Goal: Transaction & Acquisition: Purchase product/service

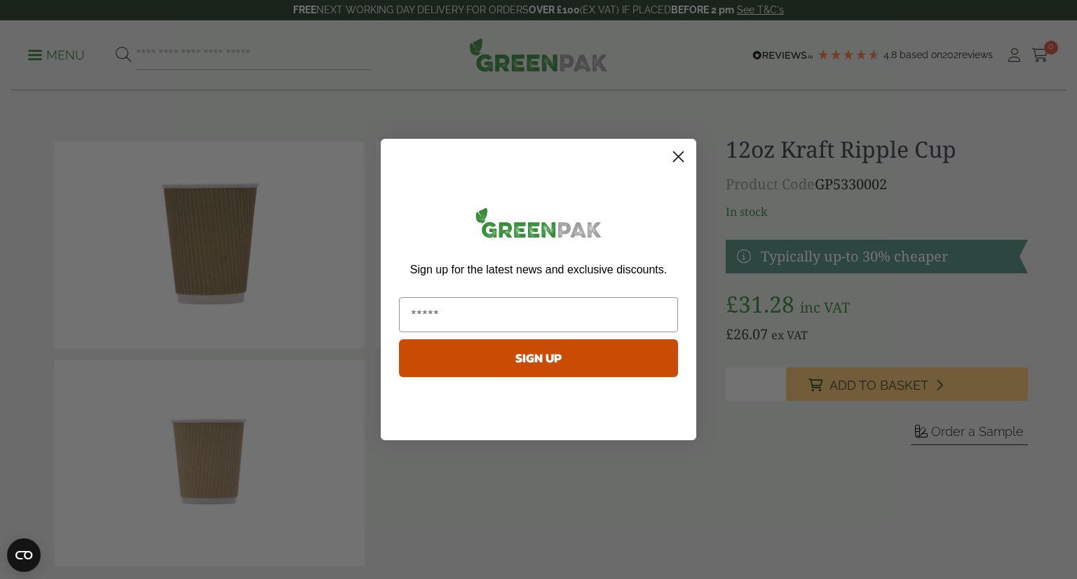
click at [678, 158] on circle "Close dialog" at bounding box center [678, 156] width 23 height 23
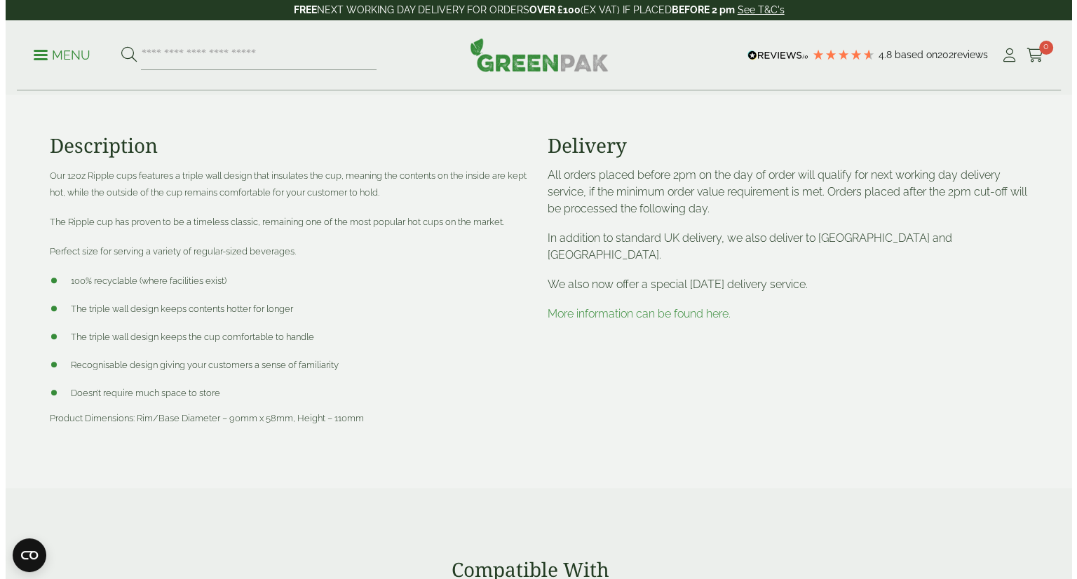
scroll to position [5, 0]
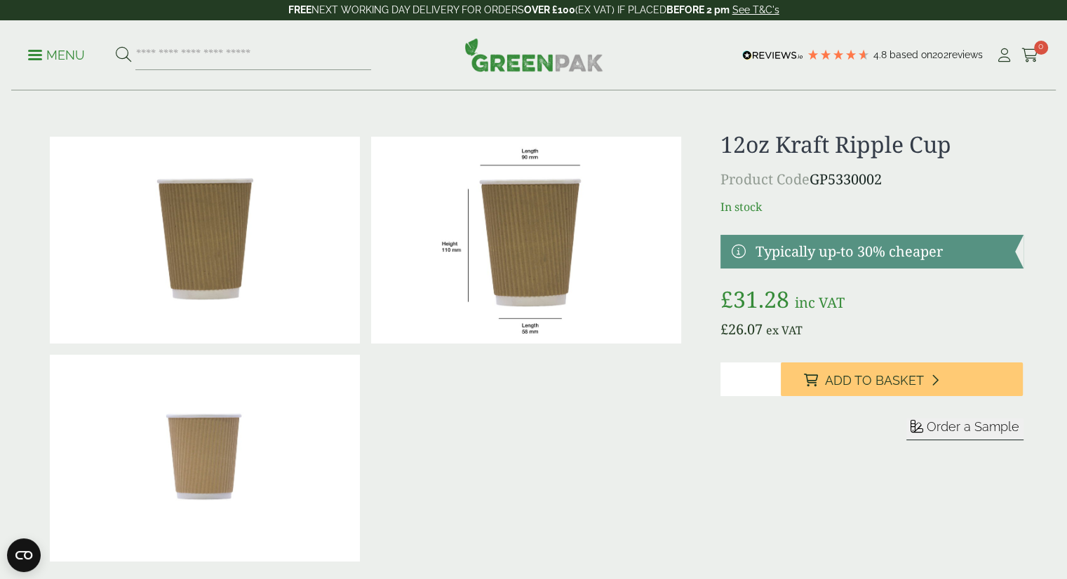
click at [33, 58] on link "Menu" at bounding box center [56, 54] width 57 height 14
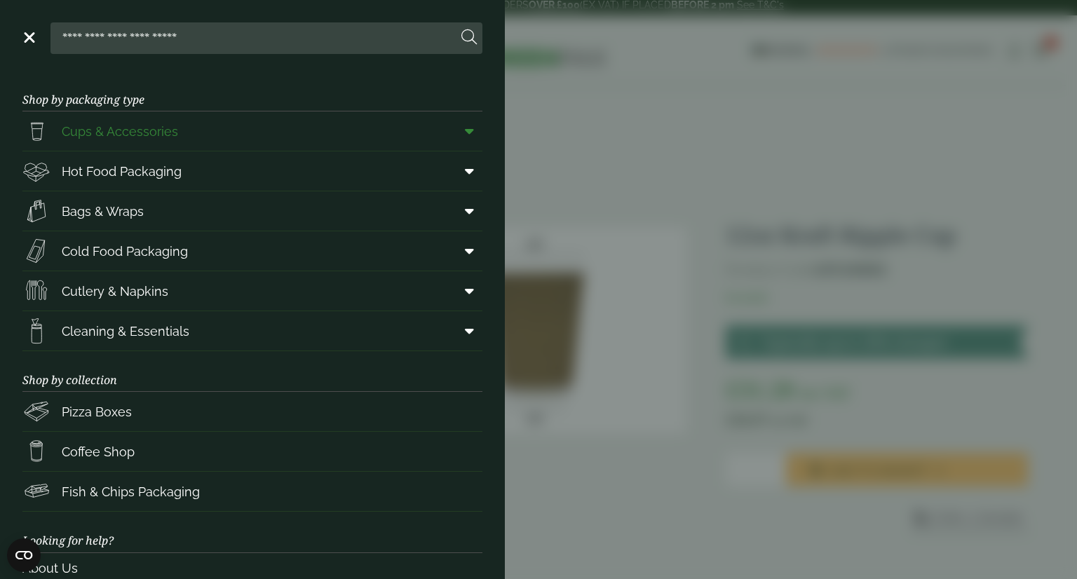
click at [464, 132] on span at bounding box center [467, 131] width 32 height 27
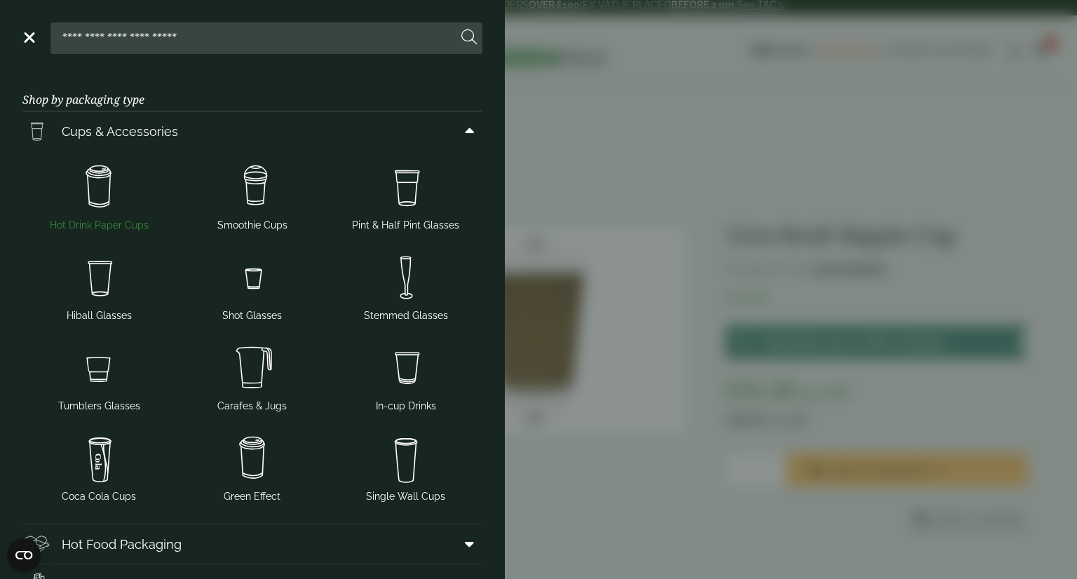
click at [97, 205] on img at bounding box center [99, 187] width 142 height 56
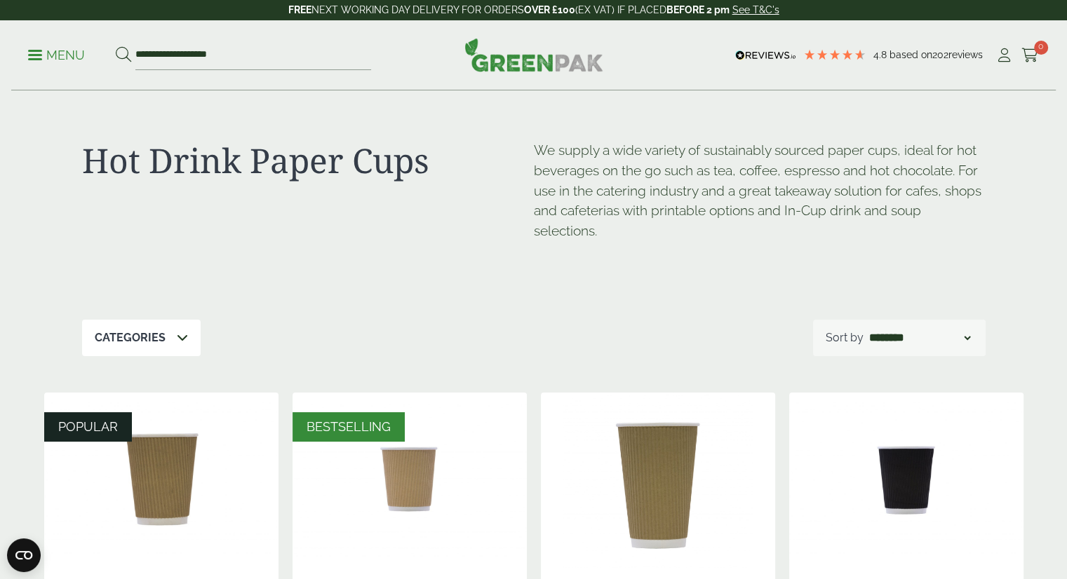
click at [180, 339] on icon at bounding box center [182, 337] width 11 height 11
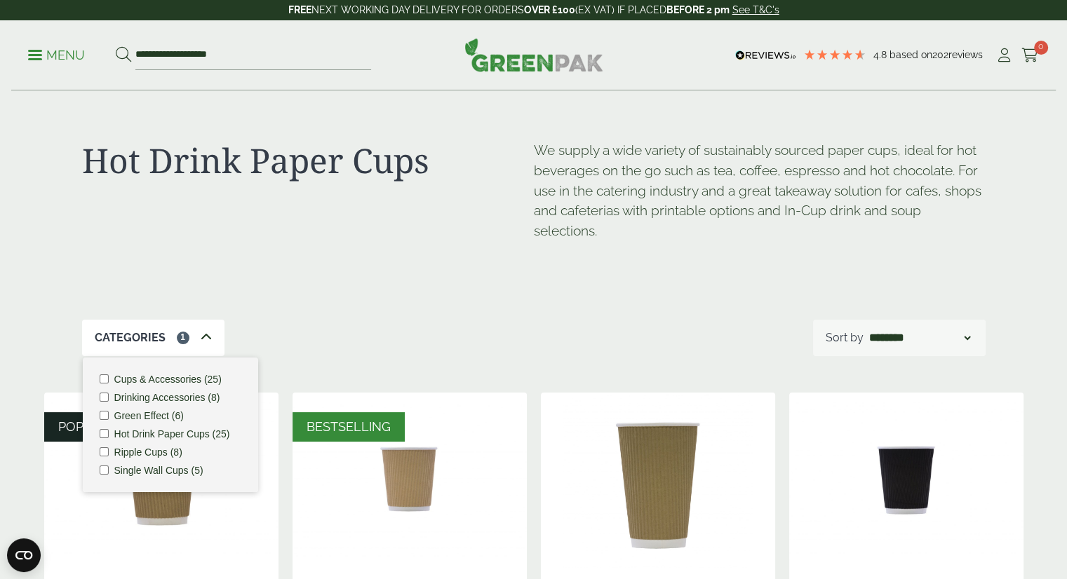
click at [306, 317] on div "Hot Drink Paper Cups We supply a wide variety of sustainably sourced paper cups…" at bounding box center [533, 205] width 903 height 229
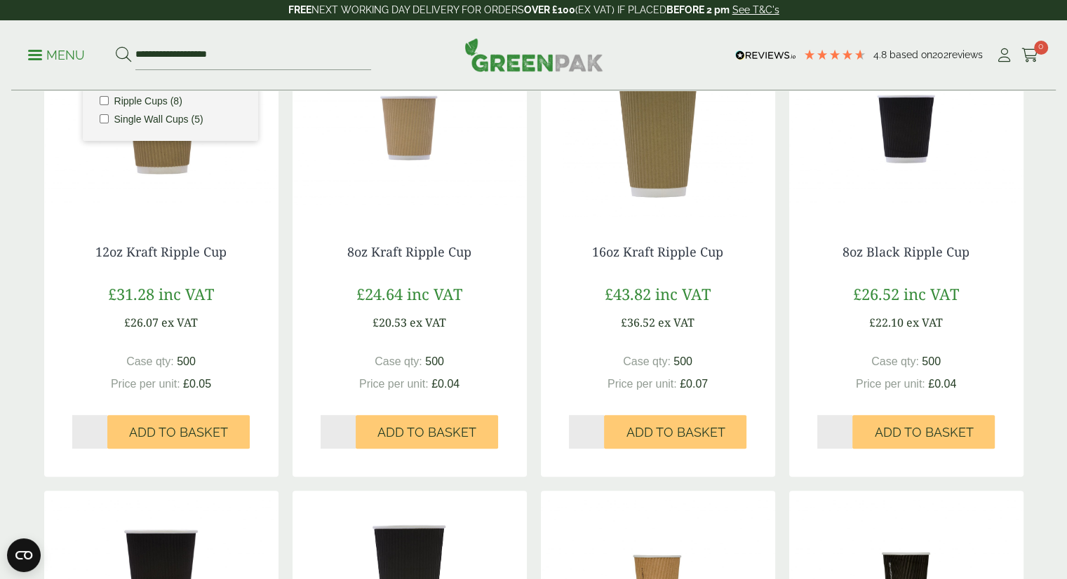
scroll to position [367, 0]
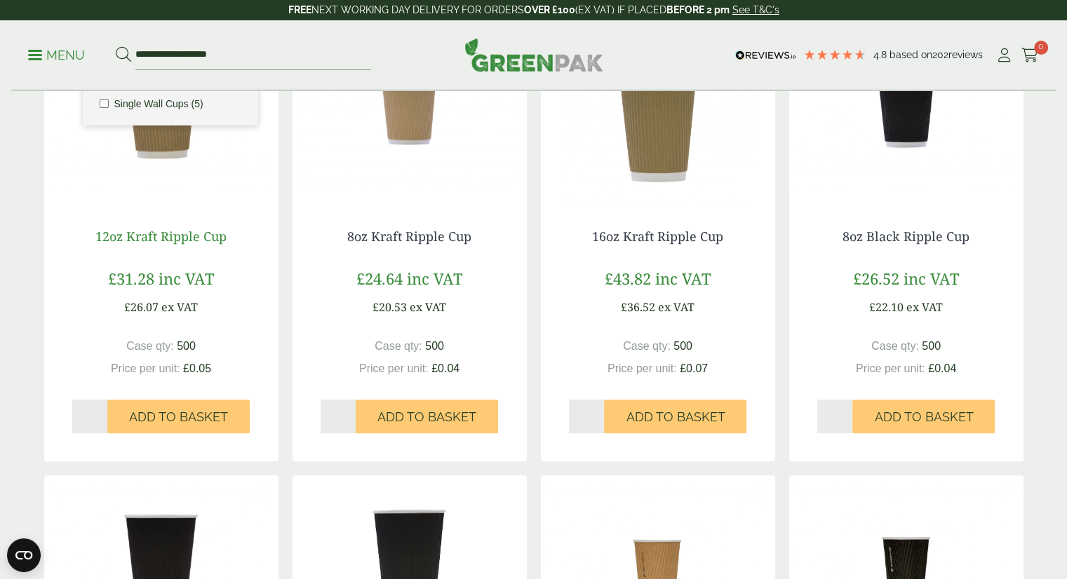
click at [185, 239] on link "12oz Kraft Ripple Cup" at bounding box center [160, 236] width 131 height 17
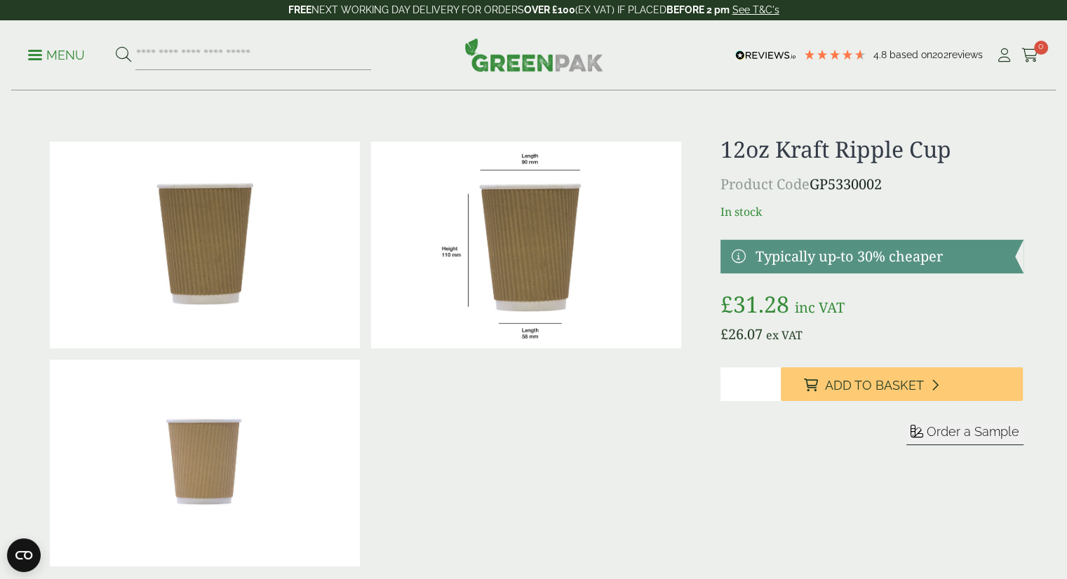
click at [771, 401] on input "*" at bounding box center [750, 384] width 60 height 34
type input "*"
click at [771, 401] on input "*" at bounding box center [750, 384] width 60 height 34
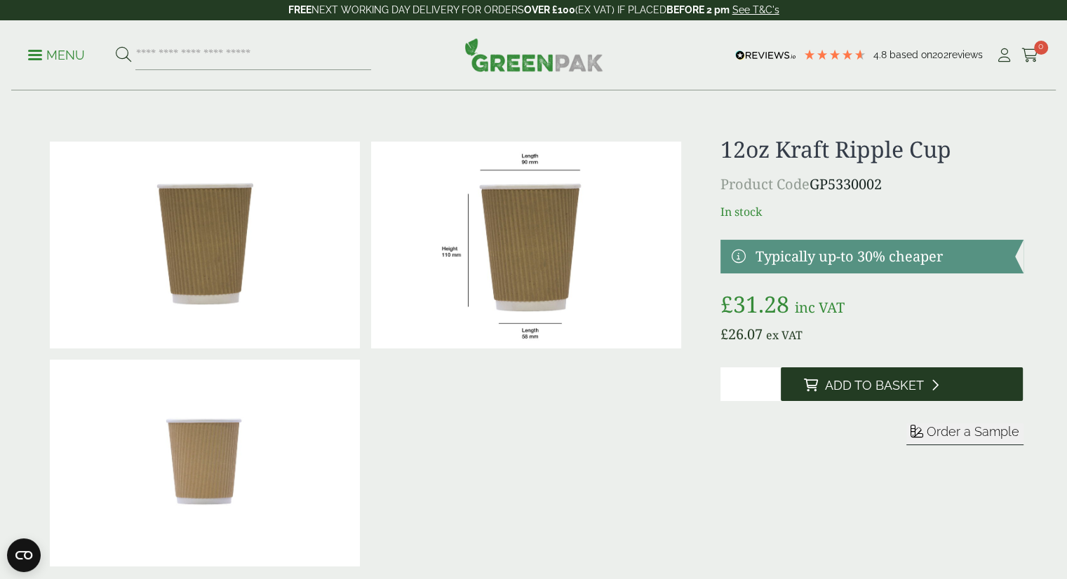
click at [881, 393] on span "Add to Basket" at bounding box center [873, 385] width 99 height 15
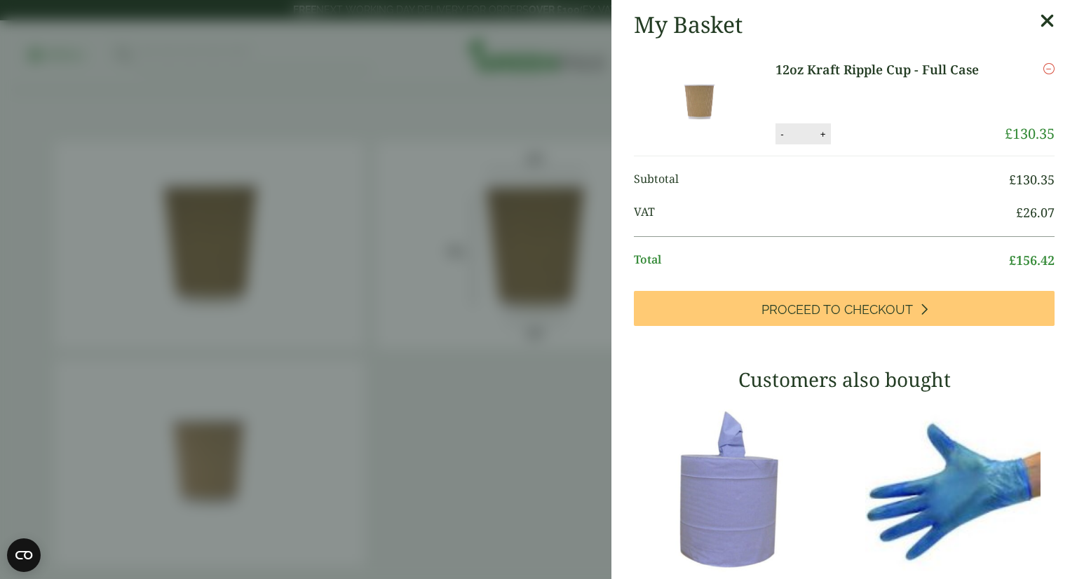
click at [1040, 15] on icon at bounding box center [1047, 21] width 15 height 20
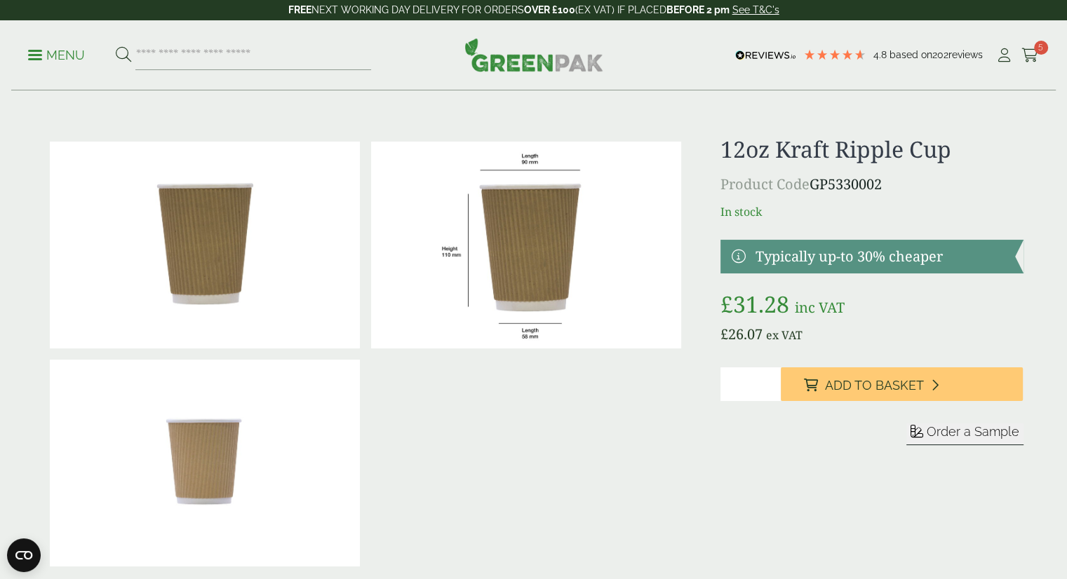
click at [50, 55] on p "Menu" at bounding box center [56, 55] width 57 height 17
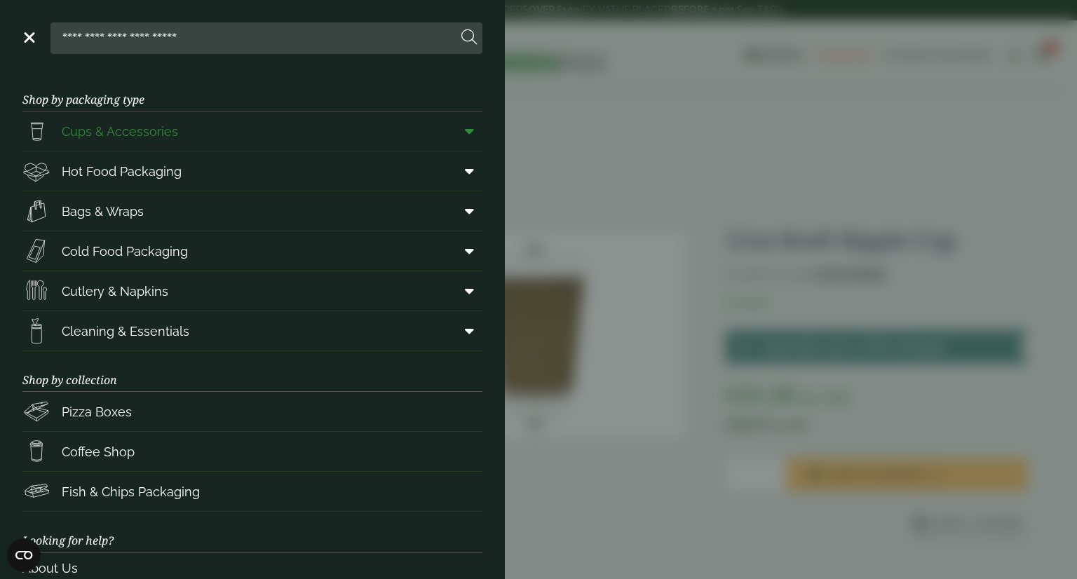
click at [465, 137] on icon at bounding box center [469, 131] width 9 height 14
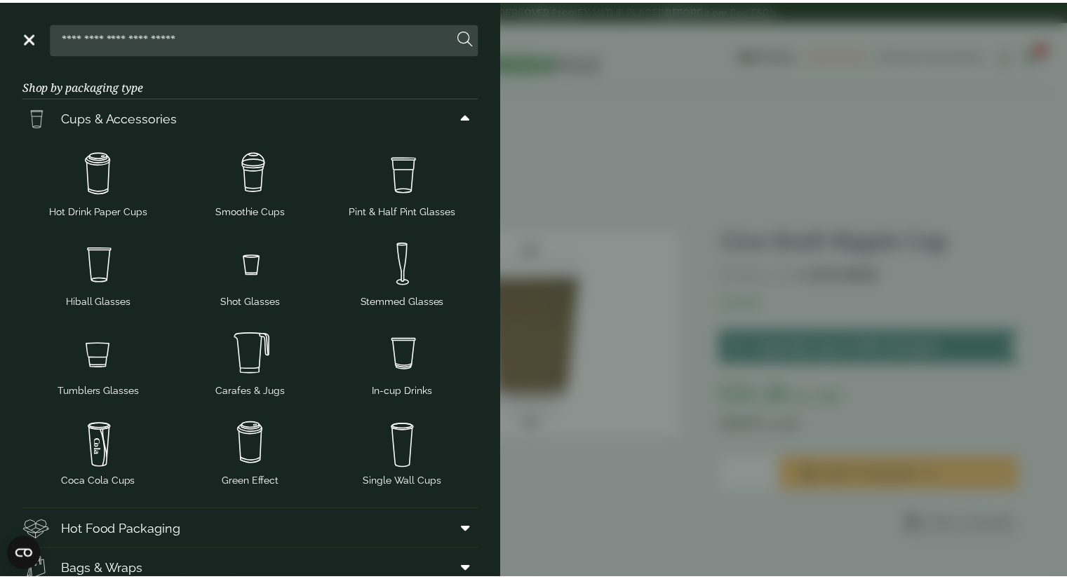
scroll to position [13, 0]
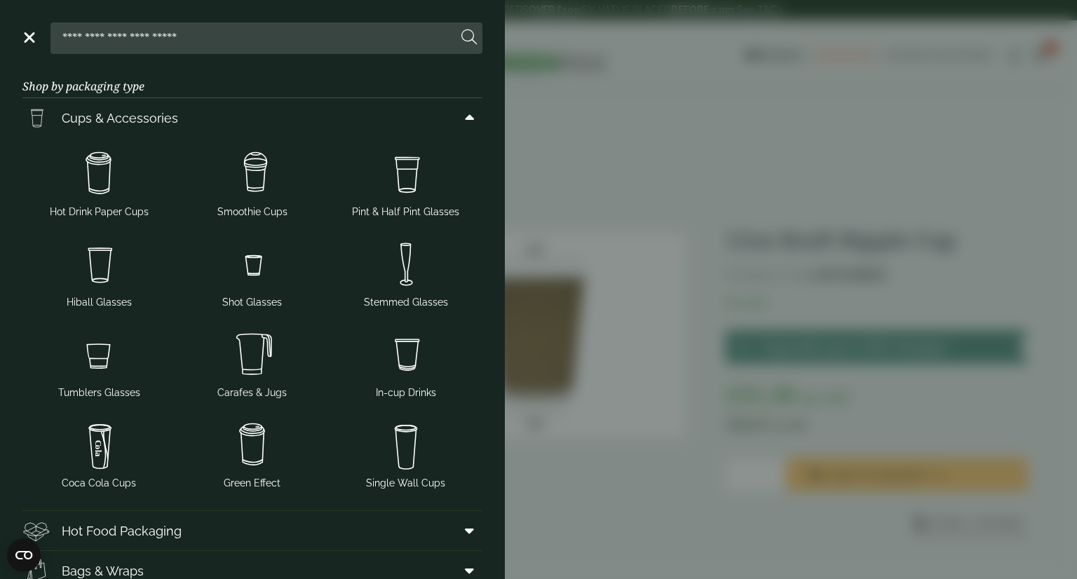
drag, startPoint x: 505, startPoint y: 228, endPoint x: 503, endPoint y: 264, distance: 35.8
click at [503, 264] on aside "Close Shop by packaging type Cups & Accessories Hot Drink Paper Cups Smoothie C…" at bounding box center [538, 289] width 1077 height 579
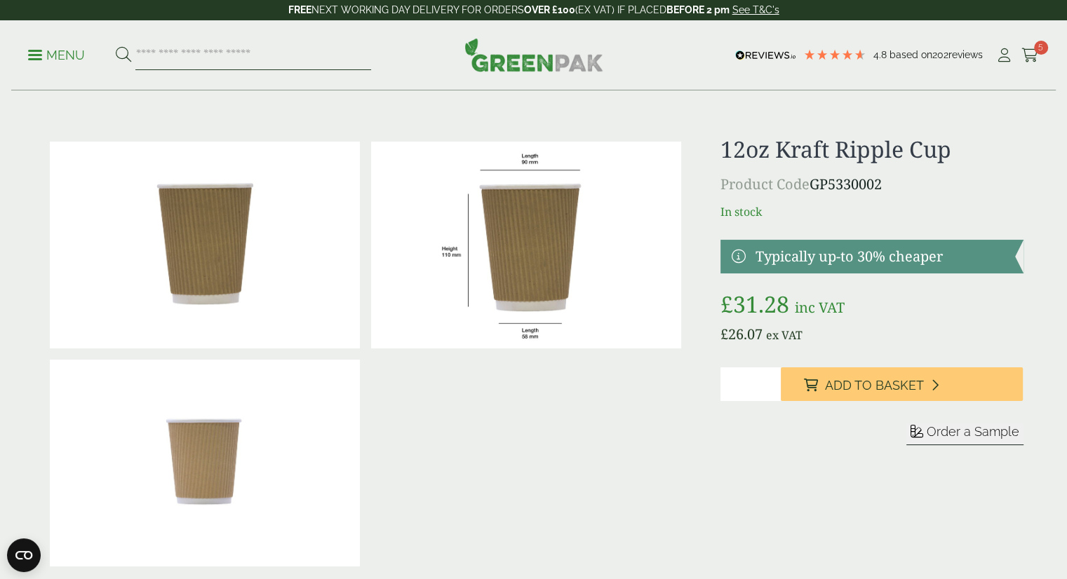
click at [239, 46] on input "search" at bounding box center [253, 55] width 236 height 29
type input "****"
click at [116, 46] on button at bounding box center [123, 55] width 15 height 18
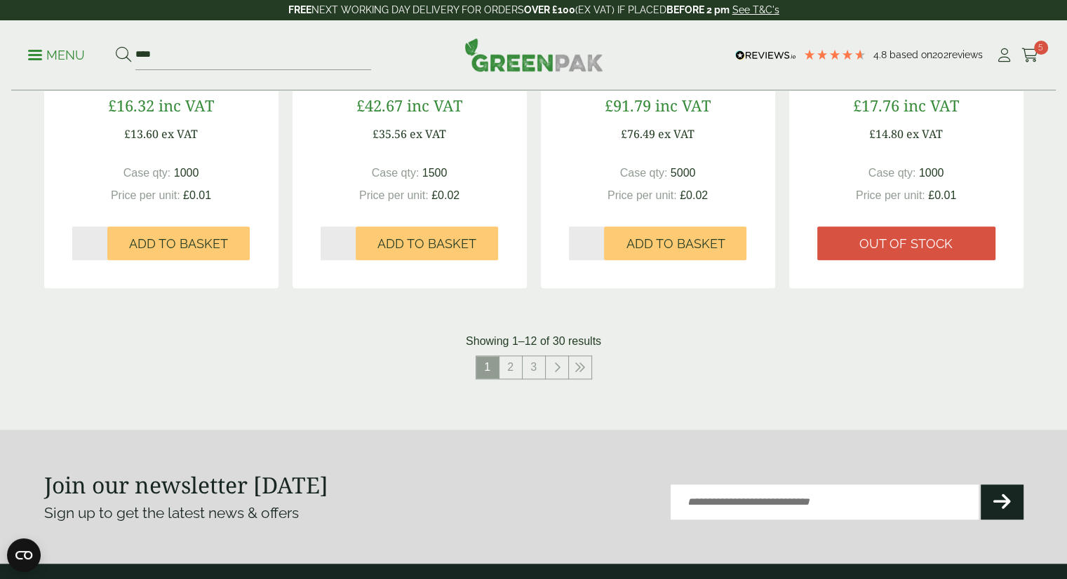
scroll to position [1431, 0]
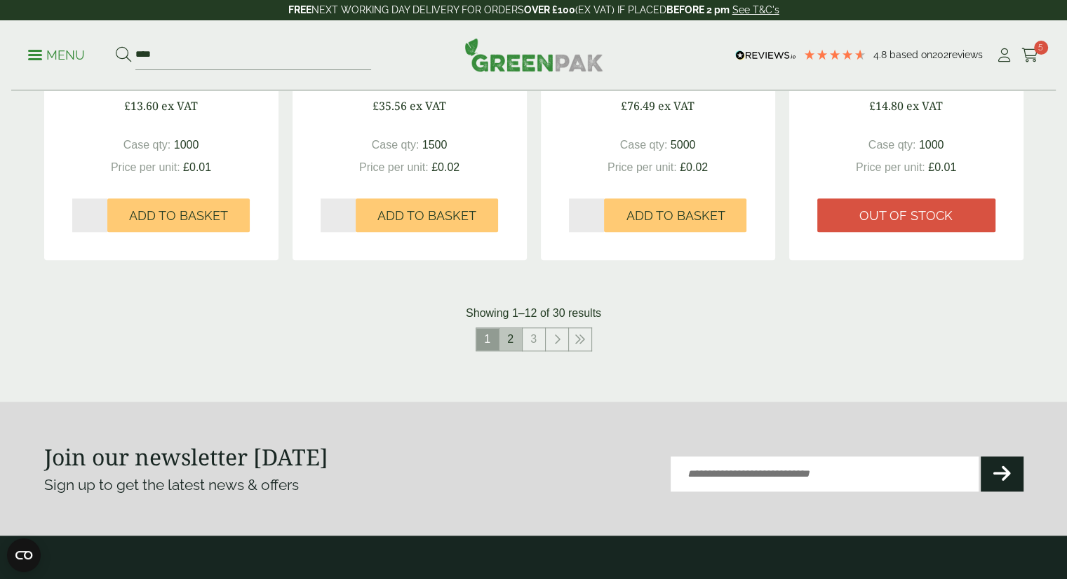
click at [507, 338] on link "2" at bounding box center [510, 339] width 22 height 22
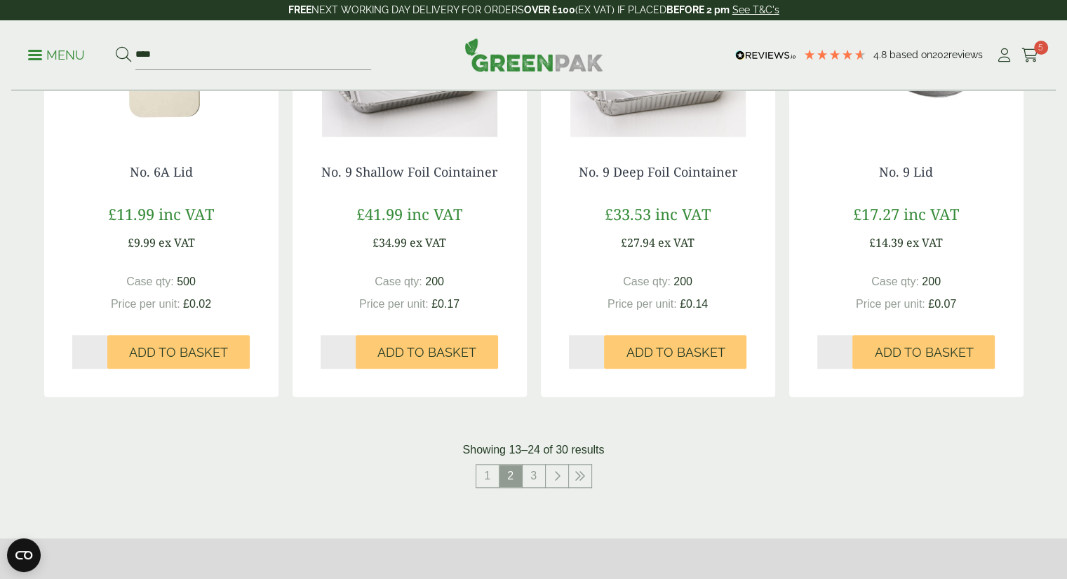
scroll to position [1302, 0]
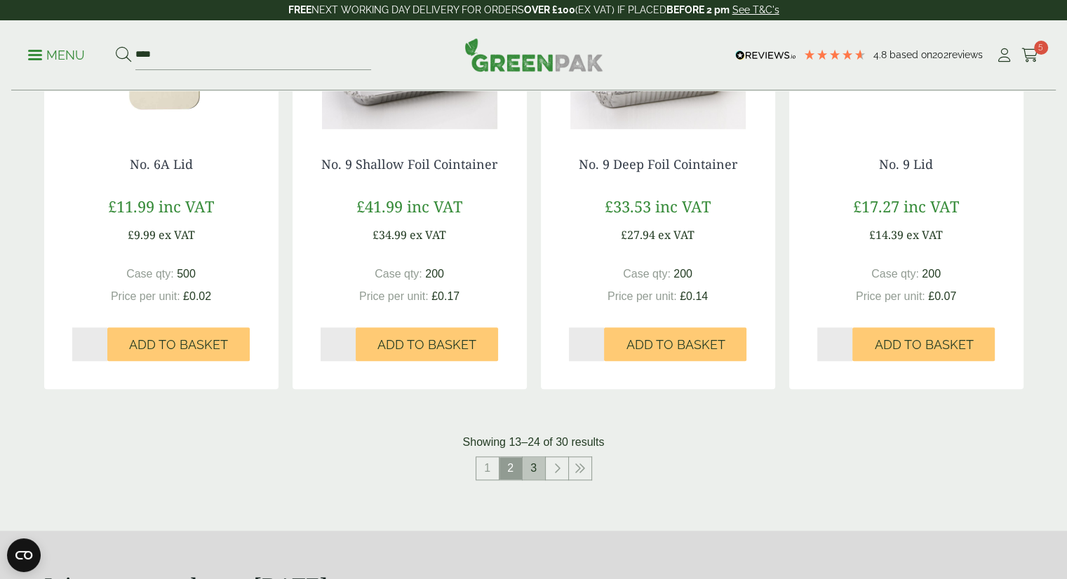
click at [539, 458] on link "3" at bounding box center [533, 468] width 22 height 22
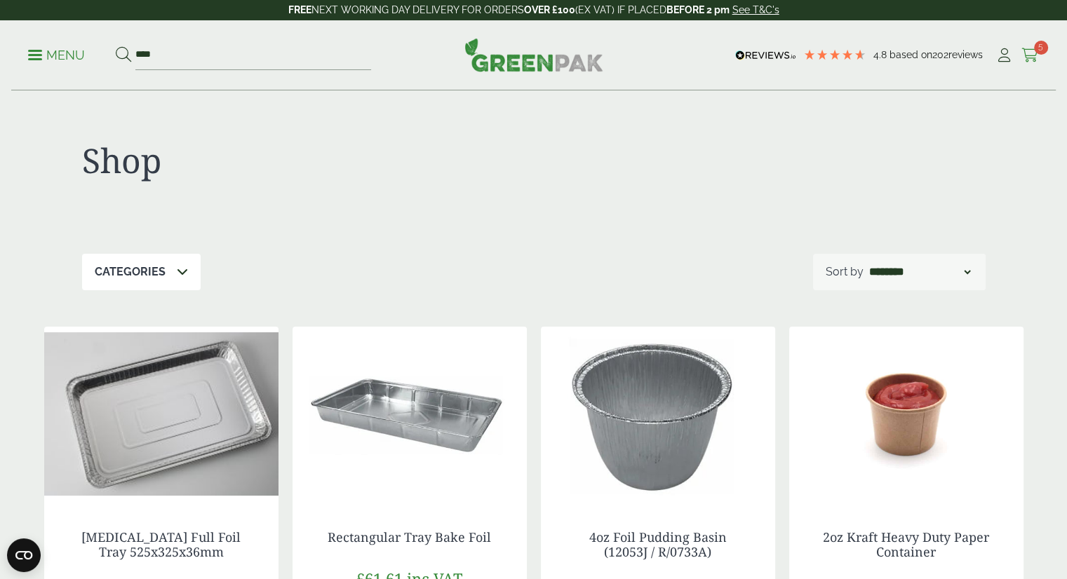
click at [1030, 56] on icon at bounding box center [1030, 55] width 18 height 14
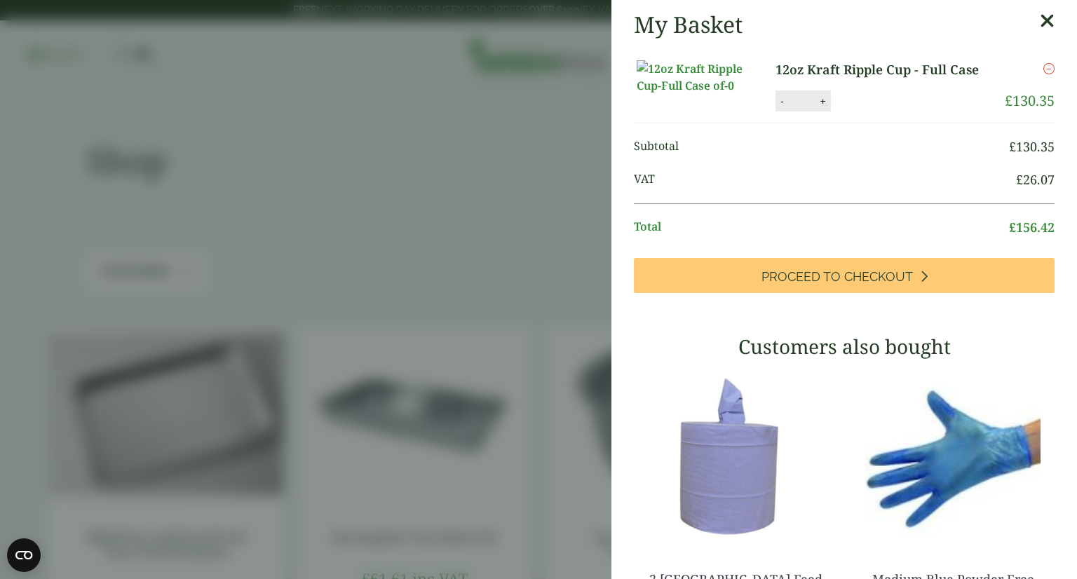
click at [1040, 27] on icon at bounding box center [1047, 21] width 15 height 20
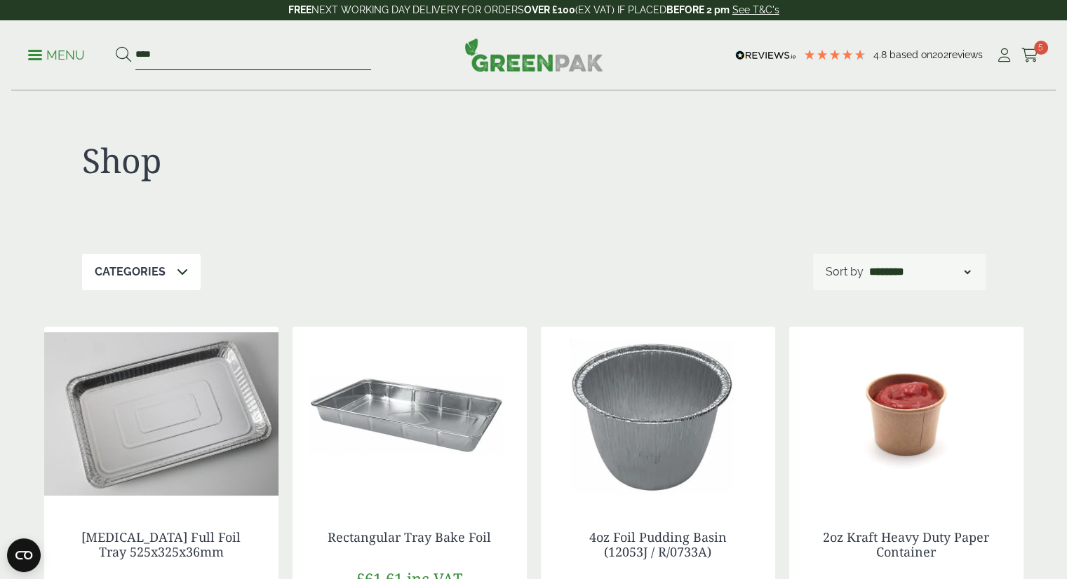
click at [191, 58] on input "****" at bounding box center [253, 55] width 236 height 29
type input "*"
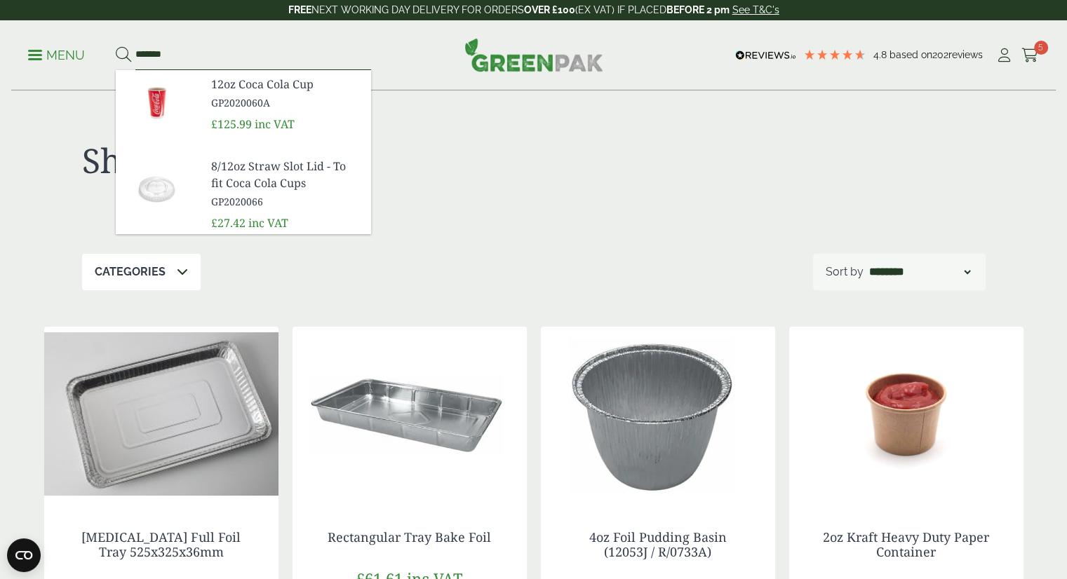
type input "*******"
click at [116, 46] on button at bounding box center [123, 55] width 15 height 18
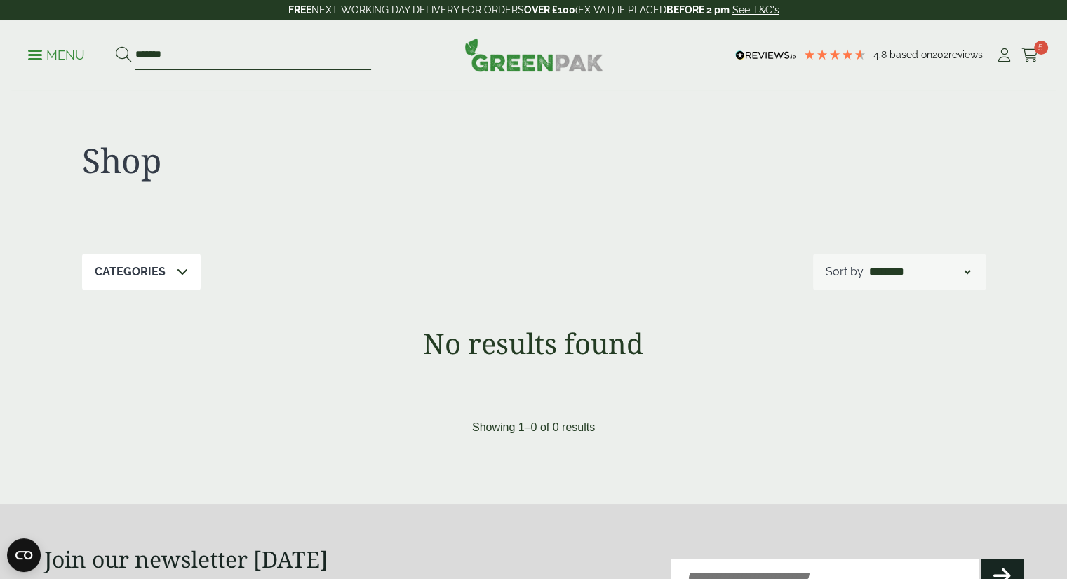
drag, startPoint x: 166, startPoint y: 55, endPoint x: 123, endPoint y: 58, distance: 42.8
click at [123, 58] on form "*******" at bounding box center [243, 55] width 255 height 29
type input "*******"
click at [116, 46] on button at bounding box center [123, 55] width 15 height 18
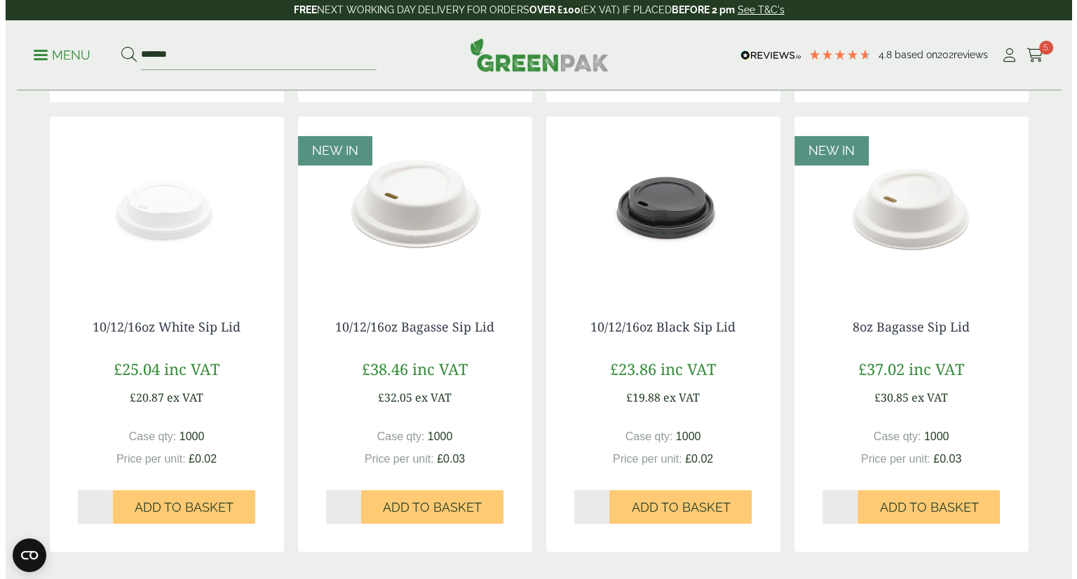
scroll to position [684, 0]
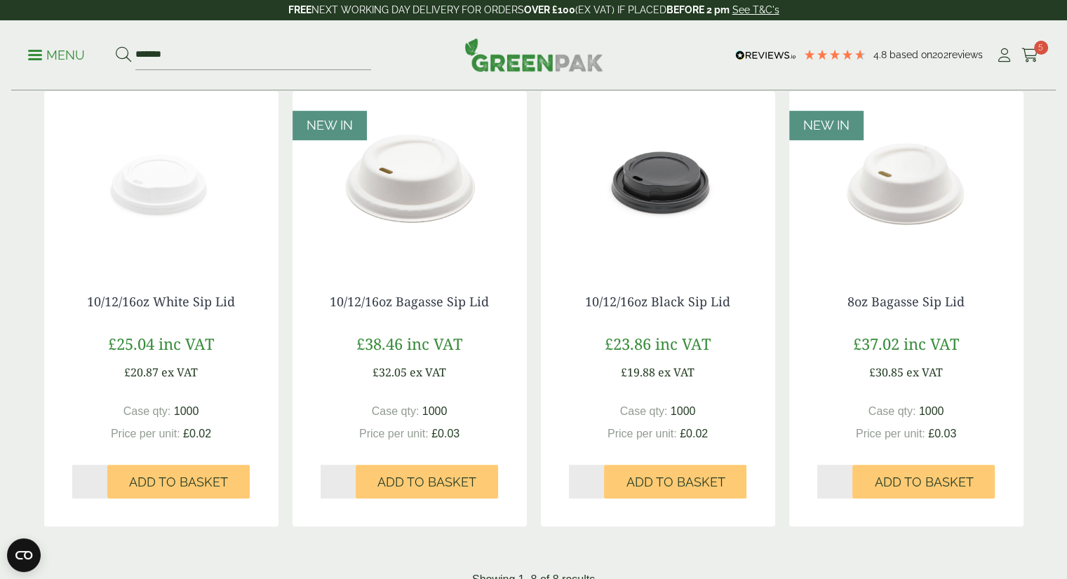
drag, startPoint x: 1074, startPoint y: 167, endPoint x: 1074, endPoint y: 372, distance: 204.8
click at [1066, 372] on html "4.8 Based on 202 reviews FREE NEXT WORKING DAY DELIVERY - See T&C's FREE NEXT W…" at bounding box center [533, 241] width 1067 height 1851
click at [170, 480] on span "Add to Basket" at bounding box center [178, 482] width 99 height 15
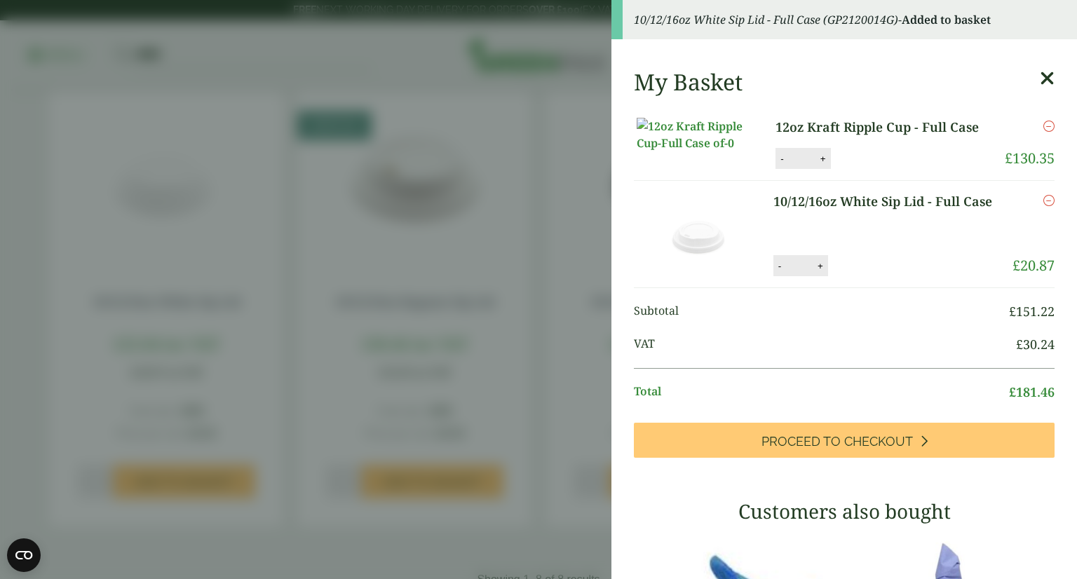
click at [1040, 82] on icon at bounding box center [1047, 79] width 15 height 20
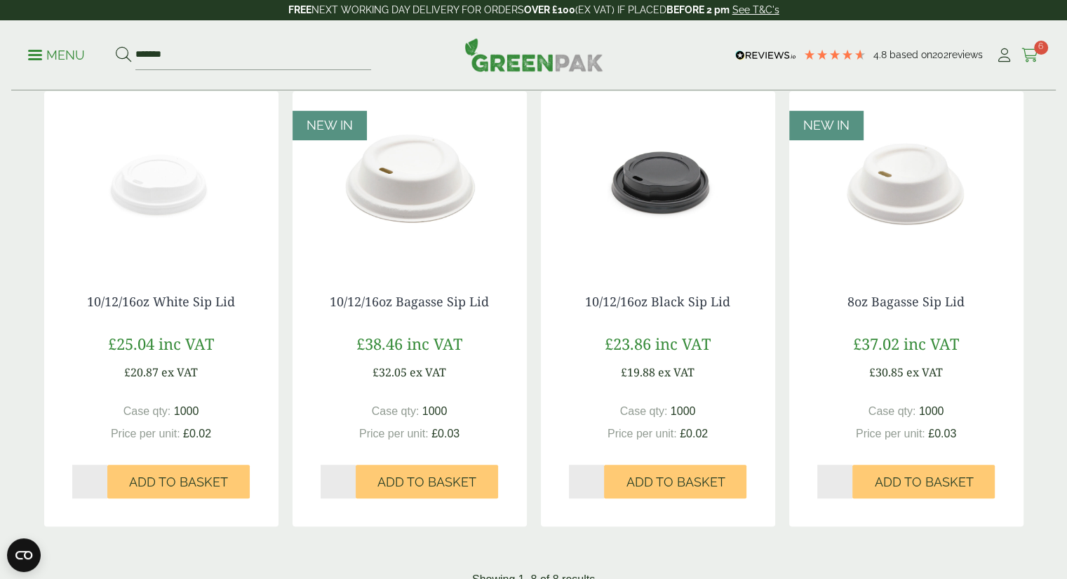
click at [1034, 51] on span "6" at bounding box center [1041, 48] width 14 height 14
